Goal: Check status: Check status

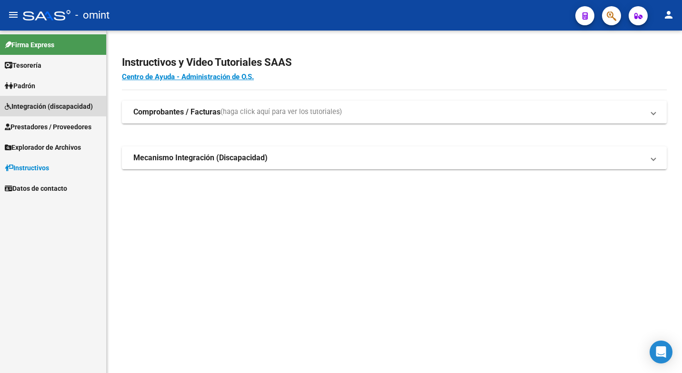
click at [61, 106] on span "Integración (discapacidad)" at bounding box center [49, 106] width 88 height 10
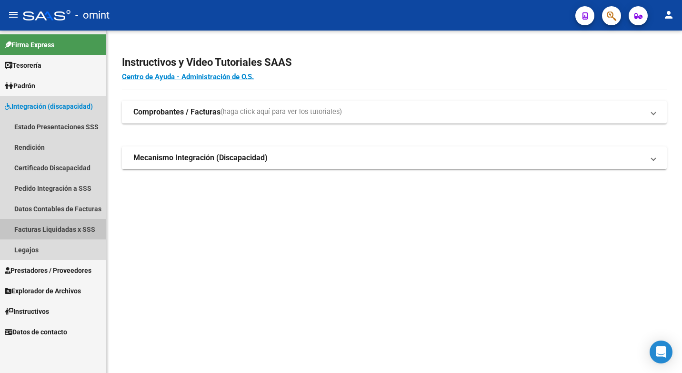
click at [72, 230] on link "Facturas Liquidadas x SSS" at bounding box center [53, 229] width 106 height 20
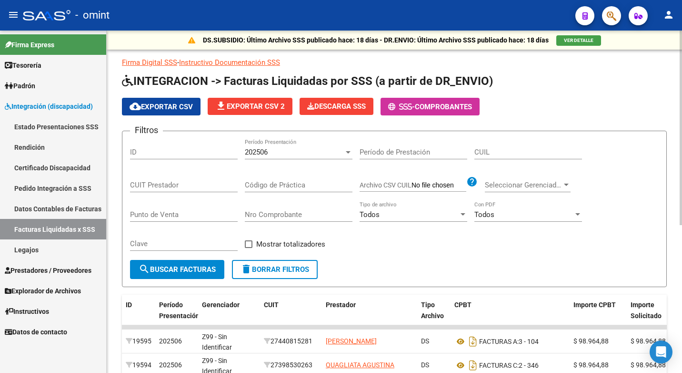
click at [504, 155] on input "CUIL" at bounding box center [529, 152] width 108 height 9
type input "20-49024786-7"
click at [301, 152] on div "202506" at bounding box center [294, 152] width 99 height 9
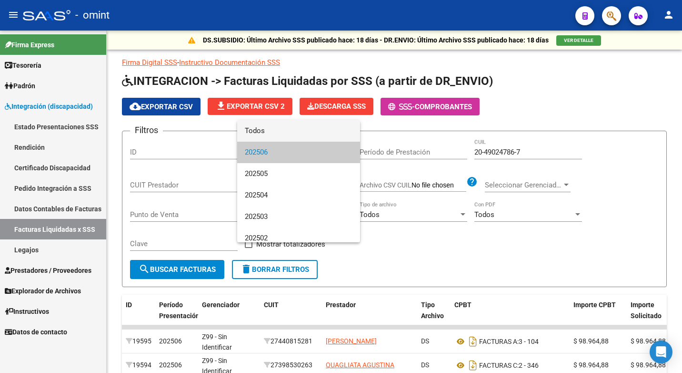
click at [283, 132] on span "Todos" at bounding box center [299, 130] width 108 height 21
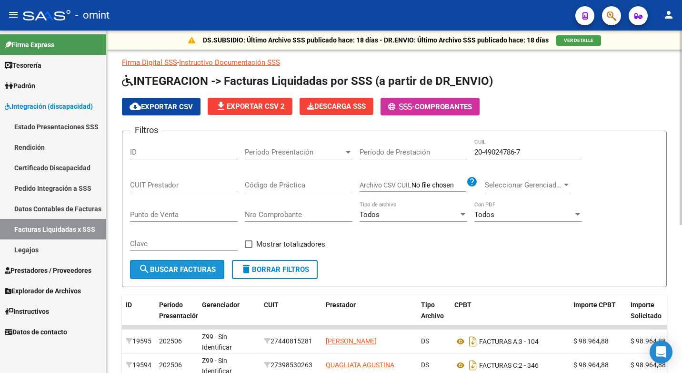
click at [192, 266] on span "search Buscar Facturas" at bounding box center [177, 269] width 77 height 9
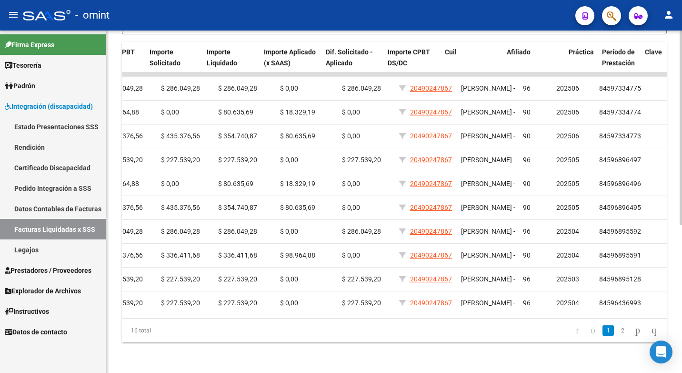
scroll to position [0, 467]
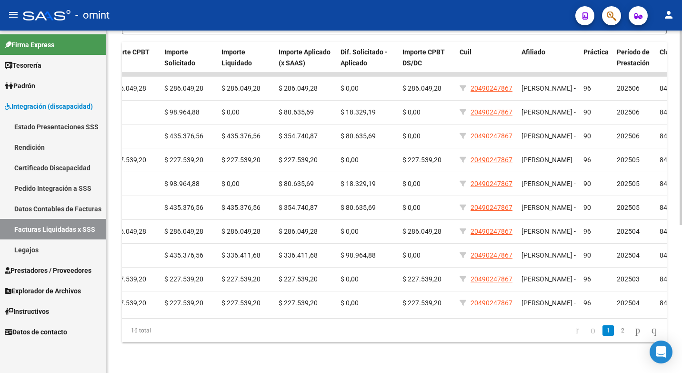
click at [617, 328] on link "2" at bounding box center [622, 330] width 11 height 10
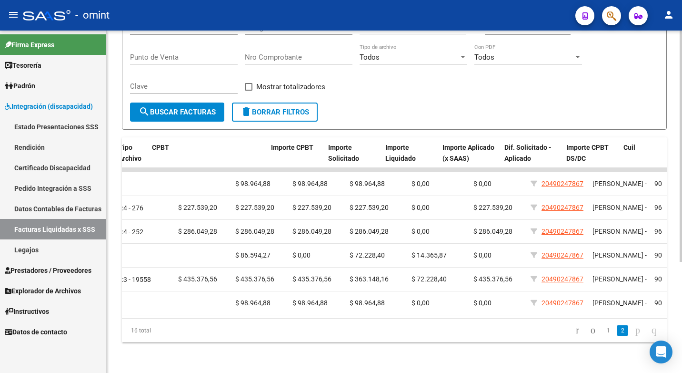
scroll to position [0, 527]
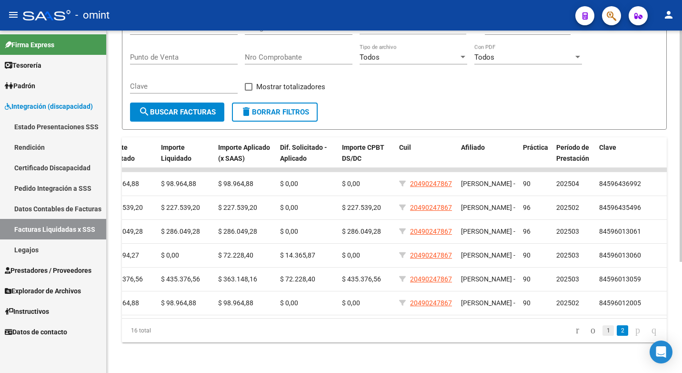
click at [603, 333] on link "1" at bounding box center [608, 330] width 11 height 10
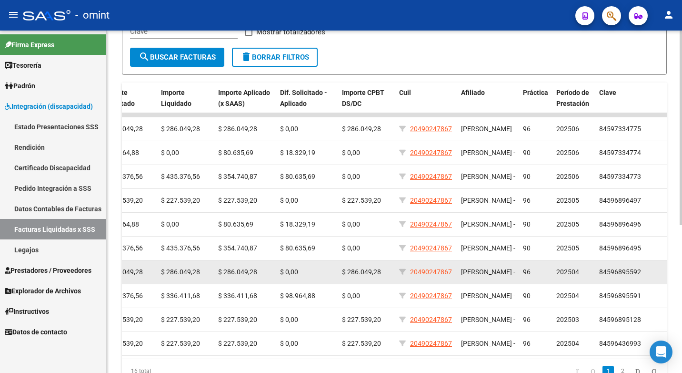
scroll to position [260, 0]
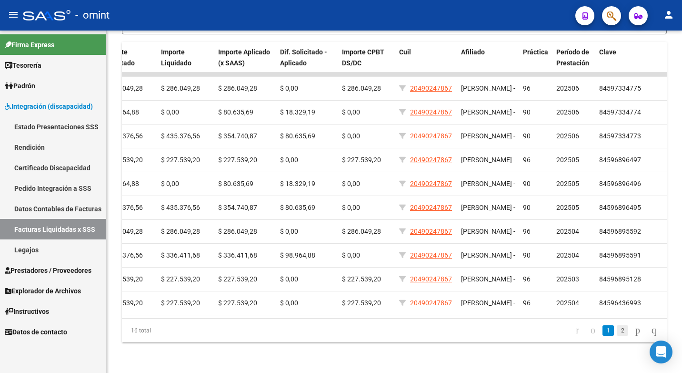
click at [617, 330] on link "2" at bounding box center [622, 330] width 11 height 10
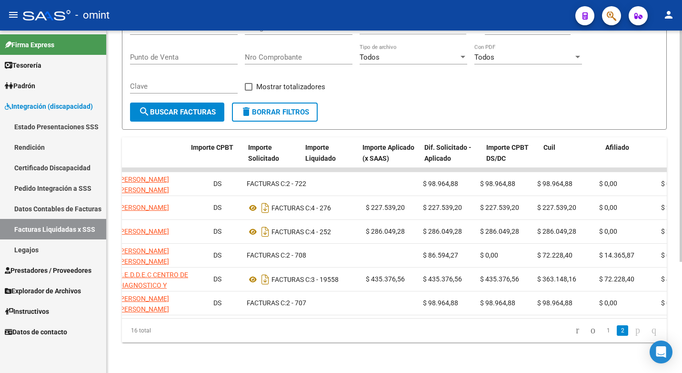
scroll to position [0, 0]
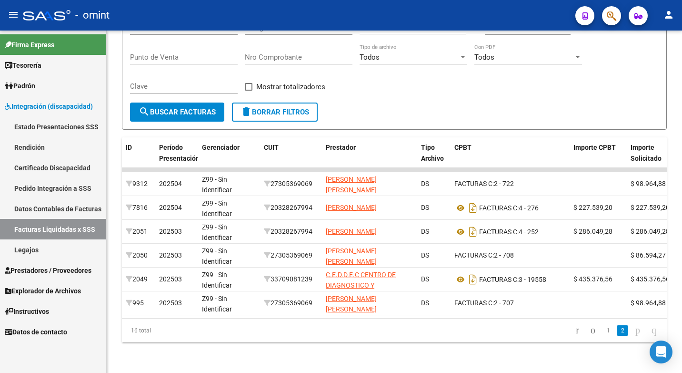
drag, startPoint x: 598, startPoint y: 330, endPoint x: 590, endPoint y: 329, distance: 7.2
click at [603, 329] on link "1" at bounding box center [608, 330] width 11 height 10
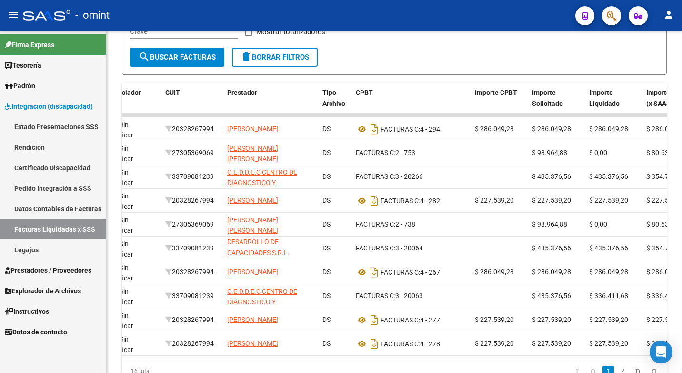
scroll to position [0, 98]
